Goal: Information Seeking & Learning: Learn about a topic

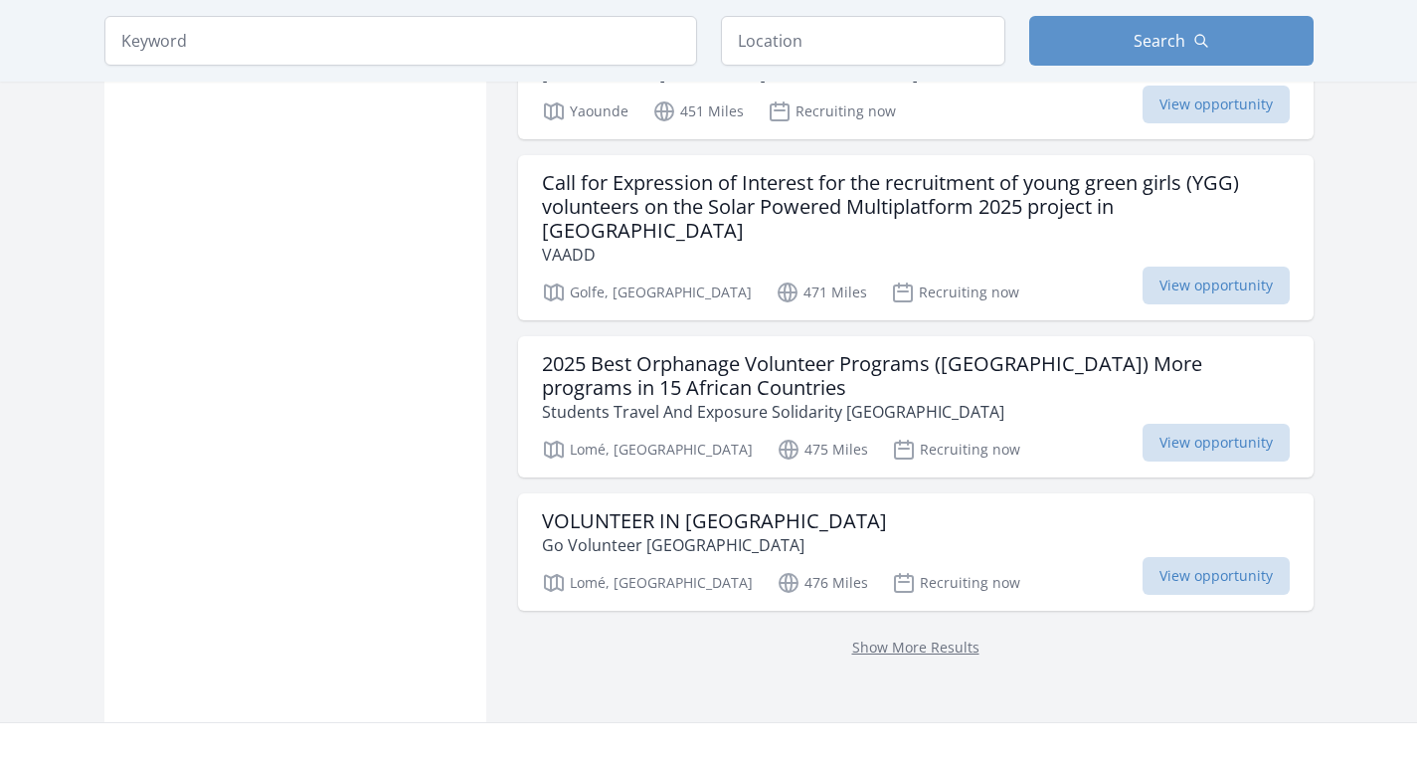
scroll to position [2552, 0]
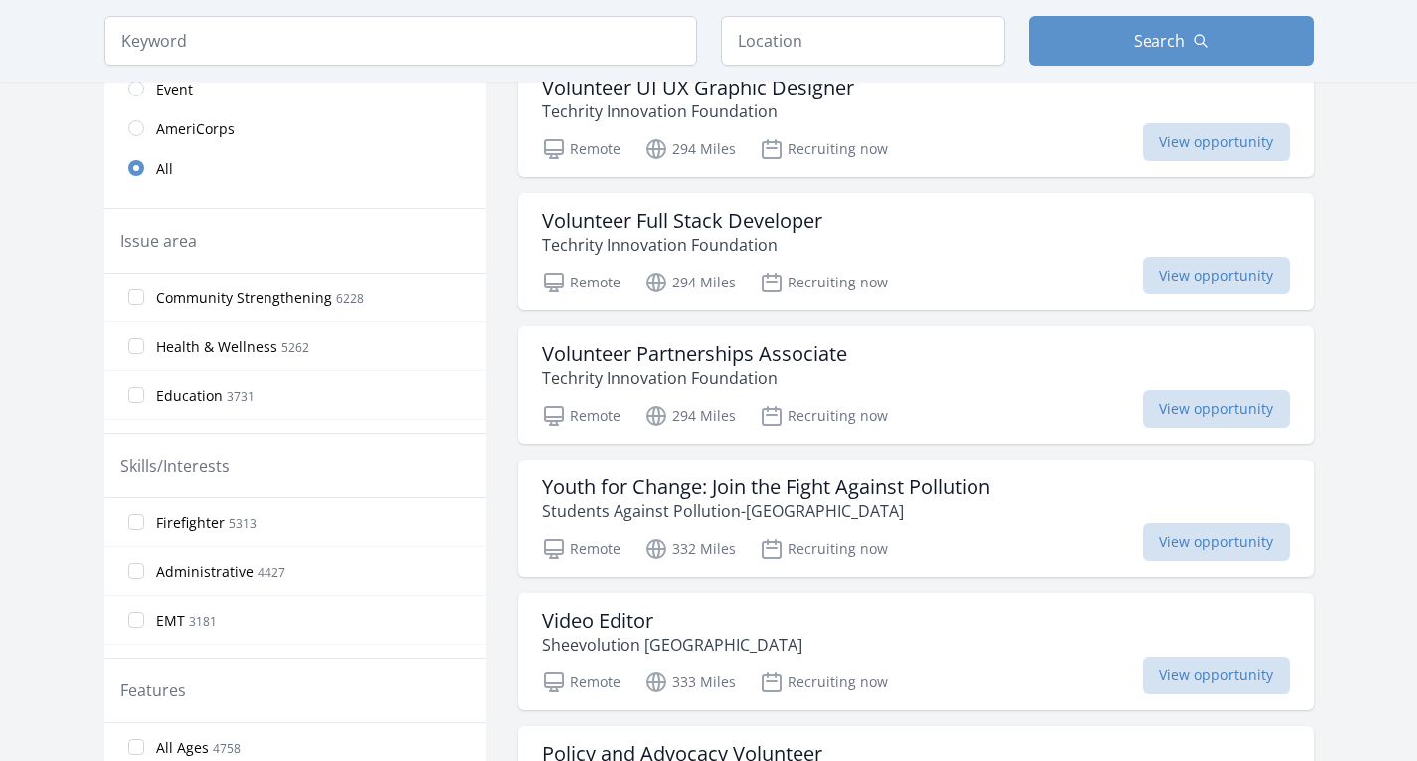
scroll to position [490, 0]
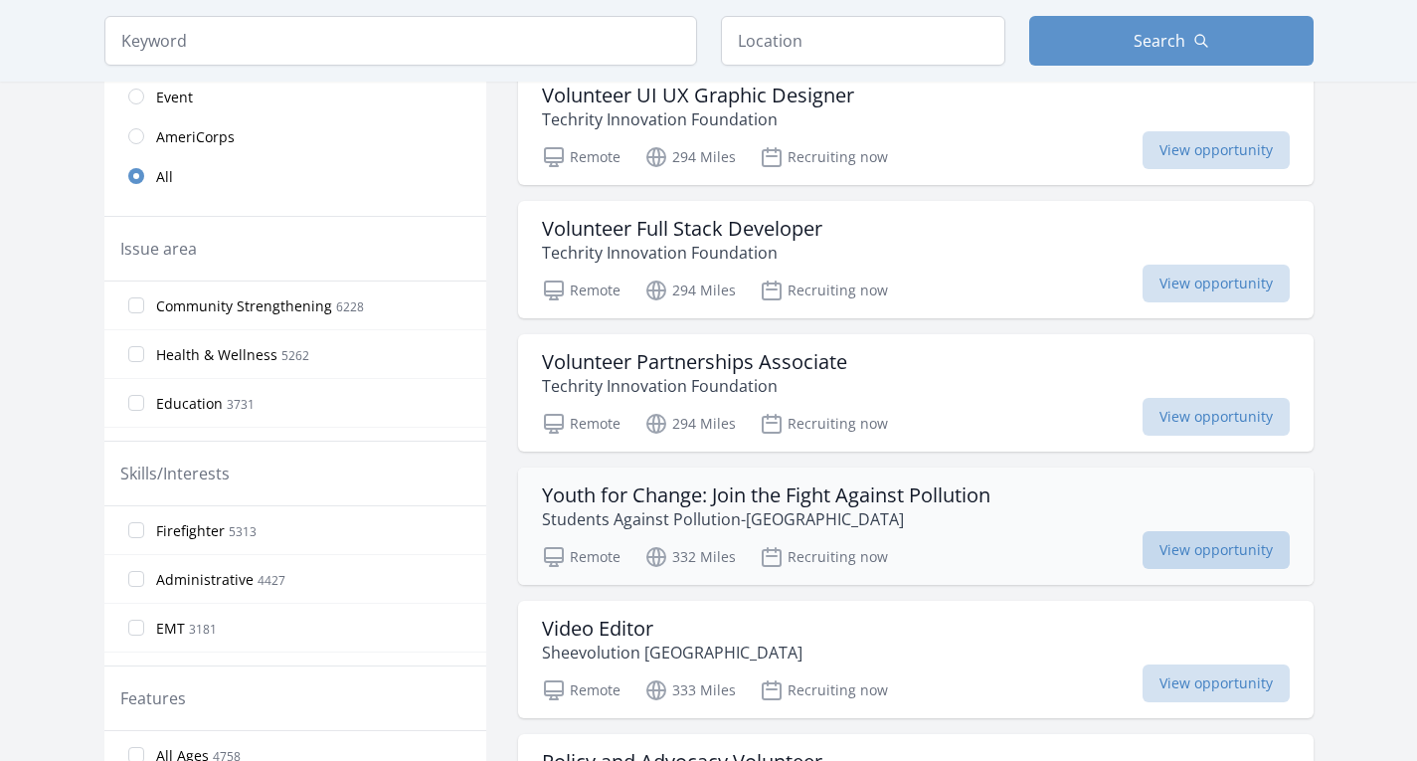
click at [1202, 562] on span "View opportunity" at bounding box center [1215, 550] width 147 height 38
